Goal: Communication & Community: Answer question/provide support

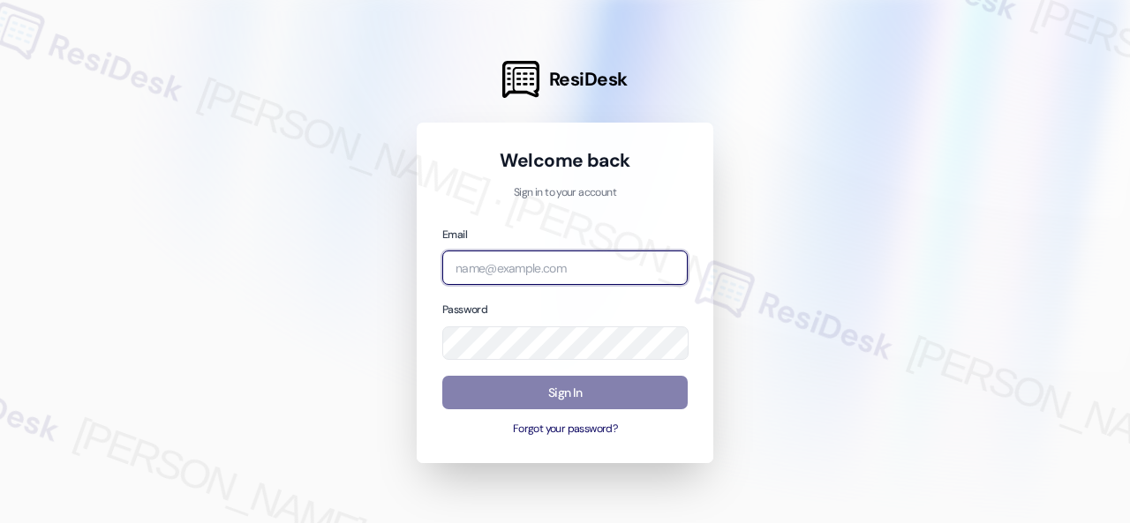
click at [549, 269] on input "email" at bounding box center [564, 268] width 245 height 34
paste input "automated-surveys-birchstone_residential-resen.fifteen@birchstone_[DOMAIN_NAME]"
type input "automated-surveys-birchstone_residential-resen.fifteen@birchstone_[DOMAIN_NAME]"
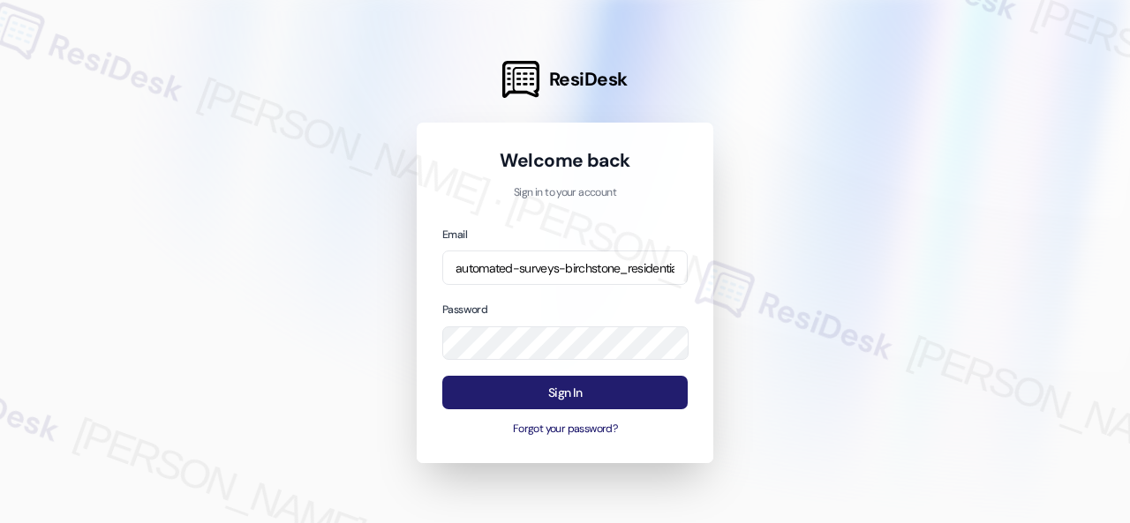
click at [521, 393] on button "Sign In" at bounding box center [564, 393] width 245 height 34
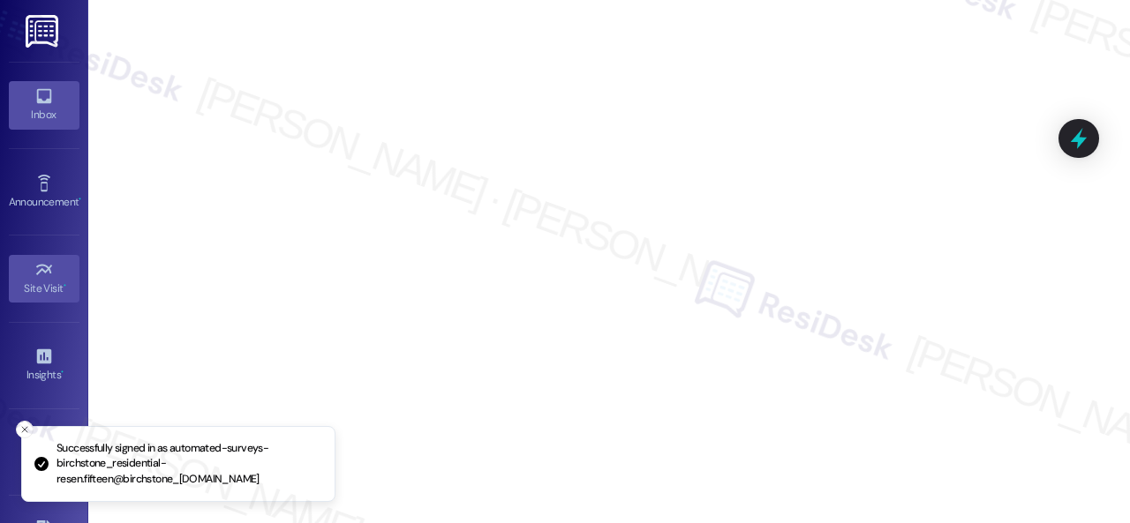
click at [11, 114] on div "Inbox" at bounding box center [44, 115] width 88 height 18
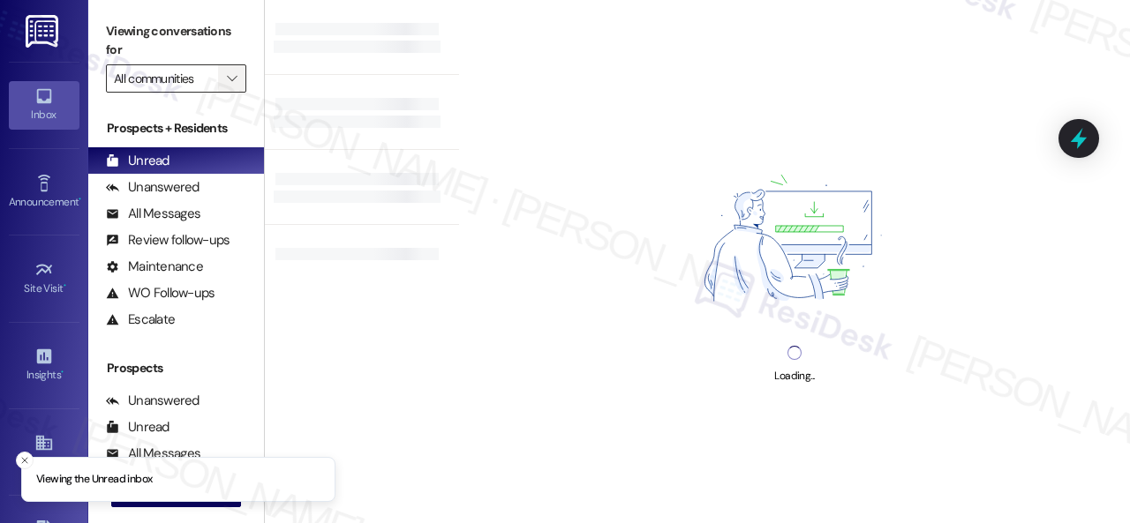
click at [226, 80] on span "" at bounding box center [231, 78] width 17 height 28
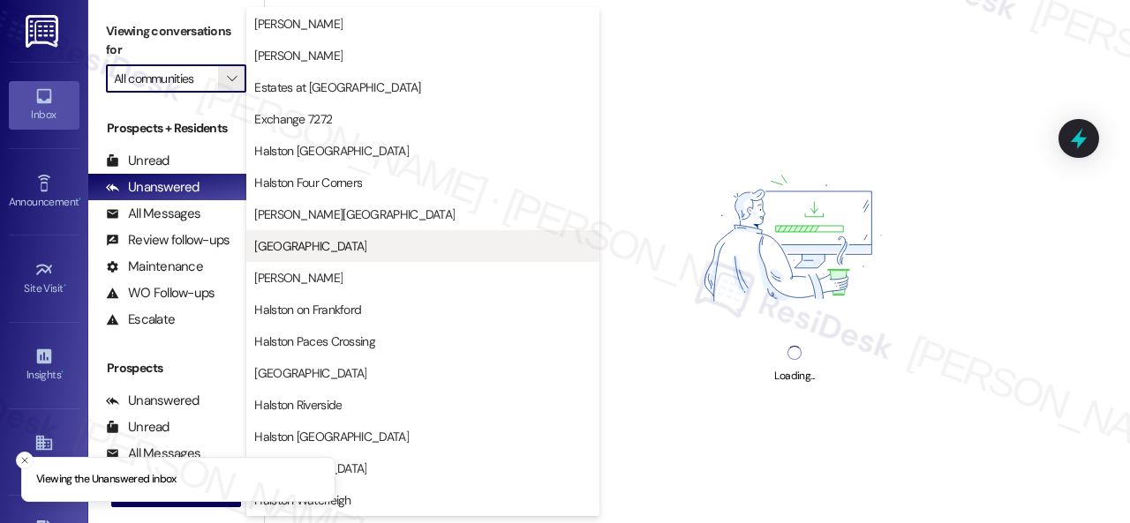
scroll to position [530, 0]
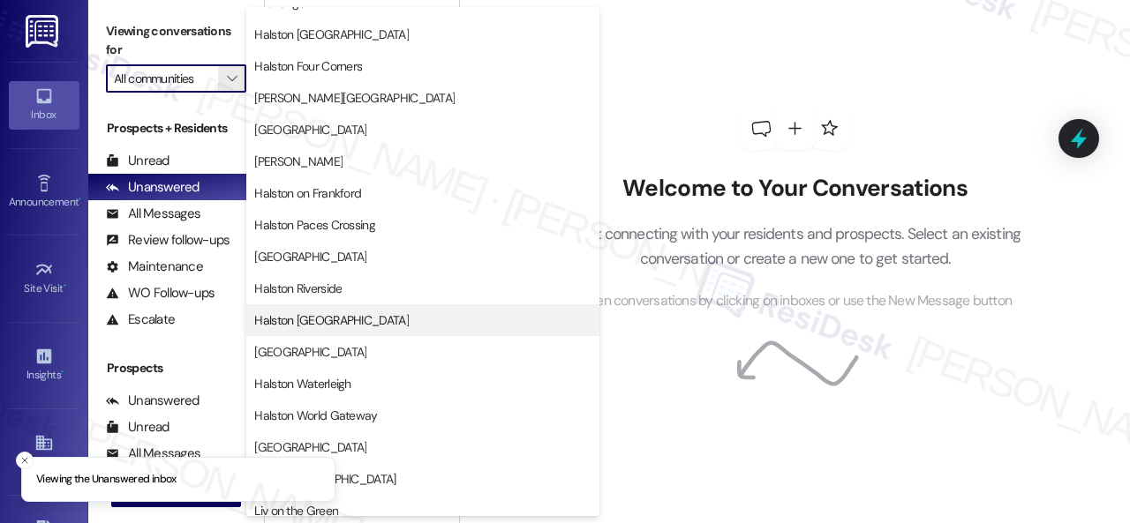
click at [314, 319] on span "Halston [GEOGRAPHIC_DATA]" at bounding box center [331, 321] width 154 height 18
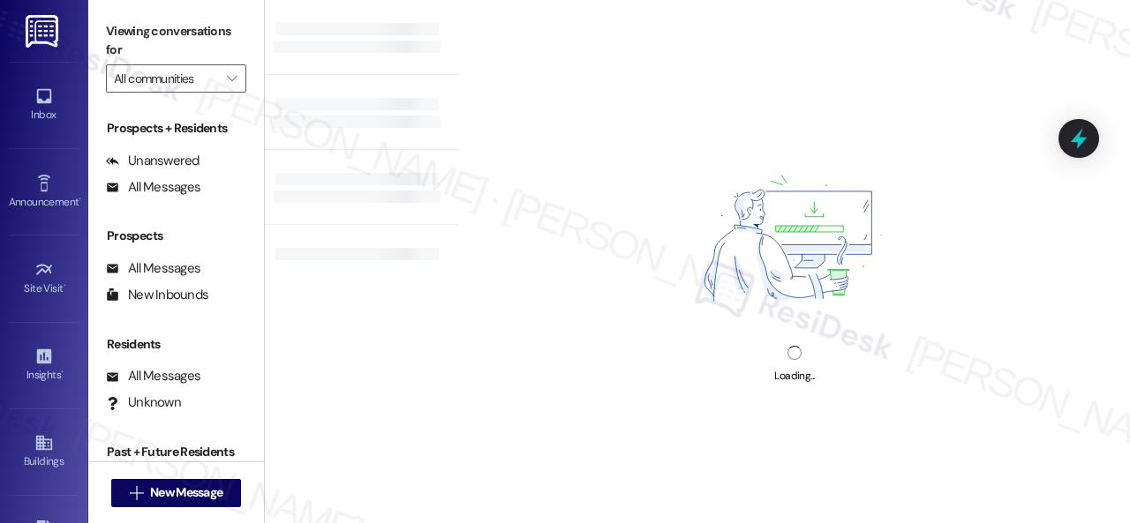
type input "Halston [GEOGRAPHIC_DATA]"
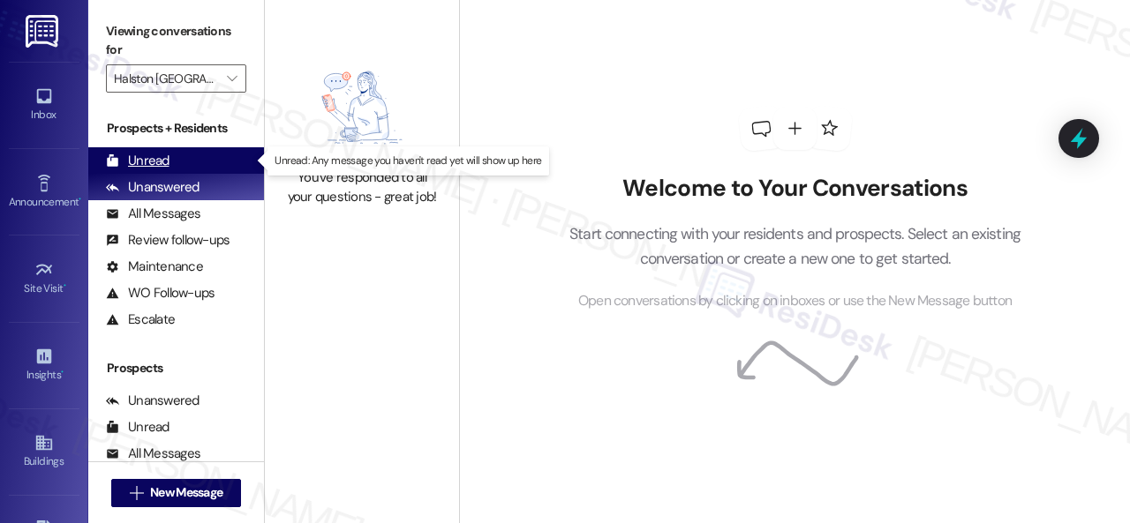
click at [136, 154] on div "Unread" at bounding box center [138, 161] width 64 height 19
